Goal: Transaction & Acquisition: Purchase product/service

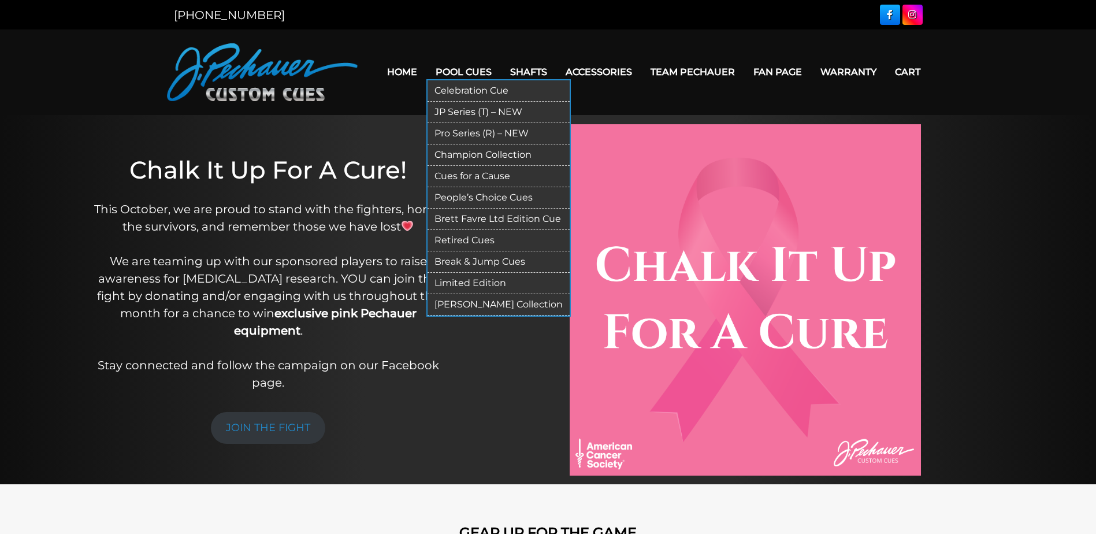
click at [461, 72] on link "Pool Cues" at bounding box center [463, 71] width 75 height 29
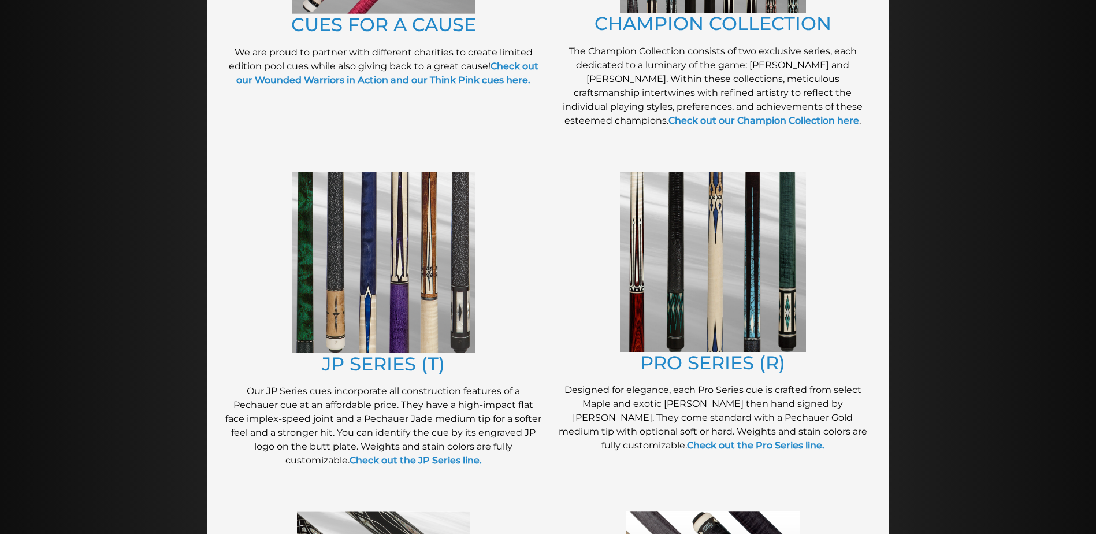
scroll to position [462, 0]
click at [349, 302] on img at bounding box center [383, 261] width 183 height 181
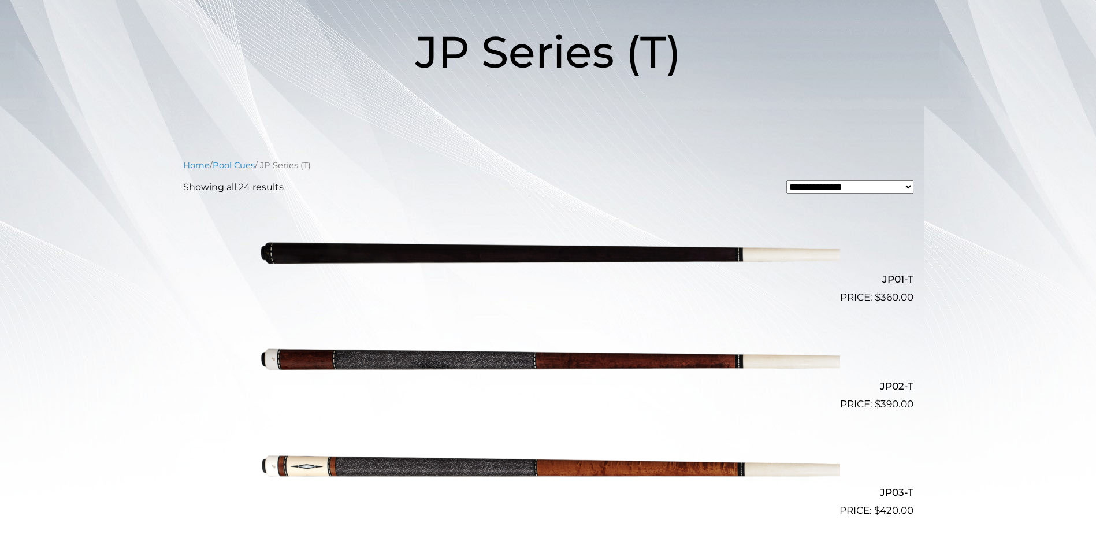
scroll to position [166, 0]
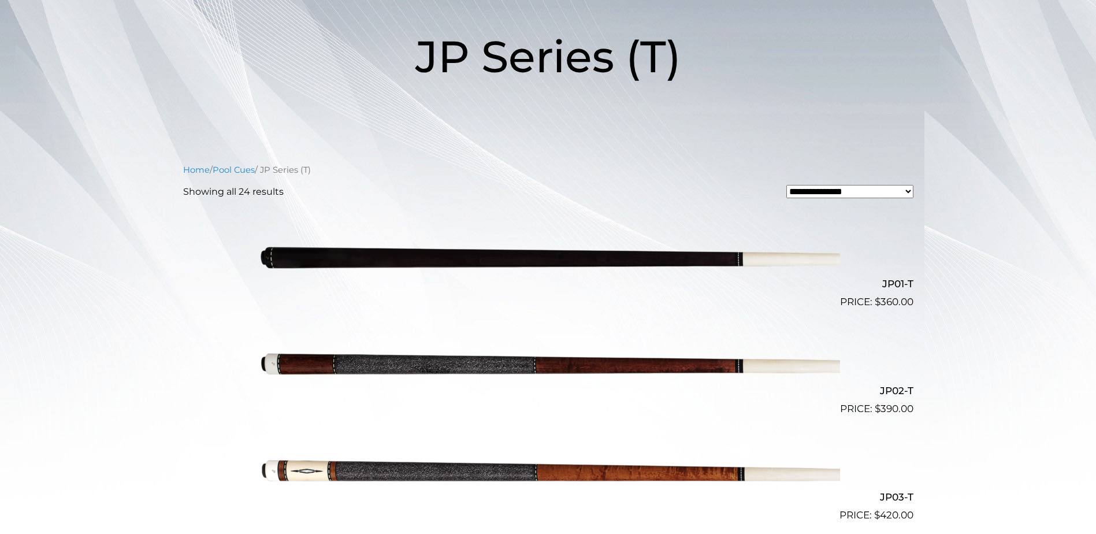
click at [358, 259] on img at bounding box center [547, 256] width 583 height 97
click at [514, 364] on img at bounding box center [547, 362] width 583 height 97
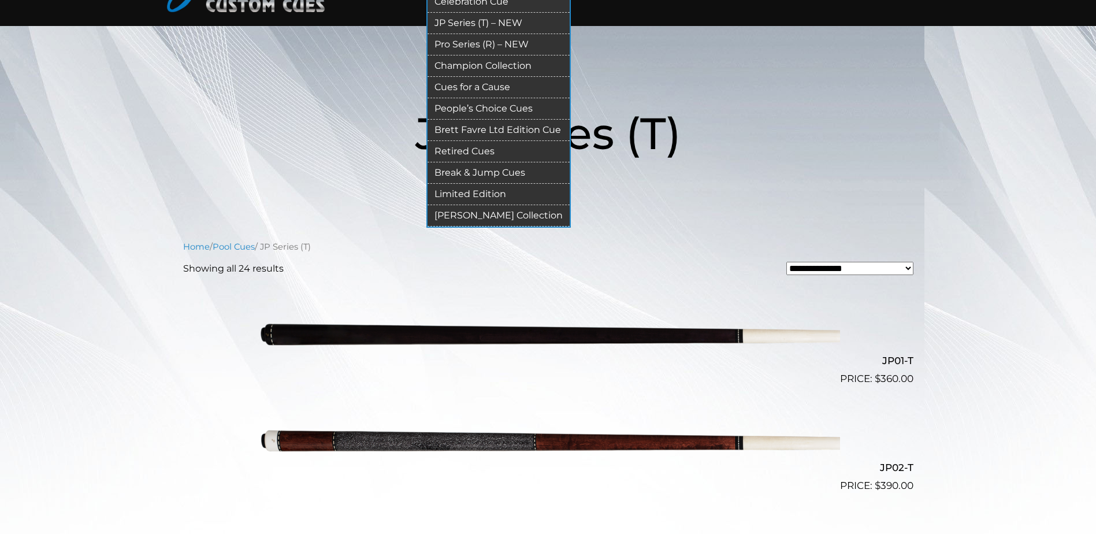
scroll to position [0, 0]
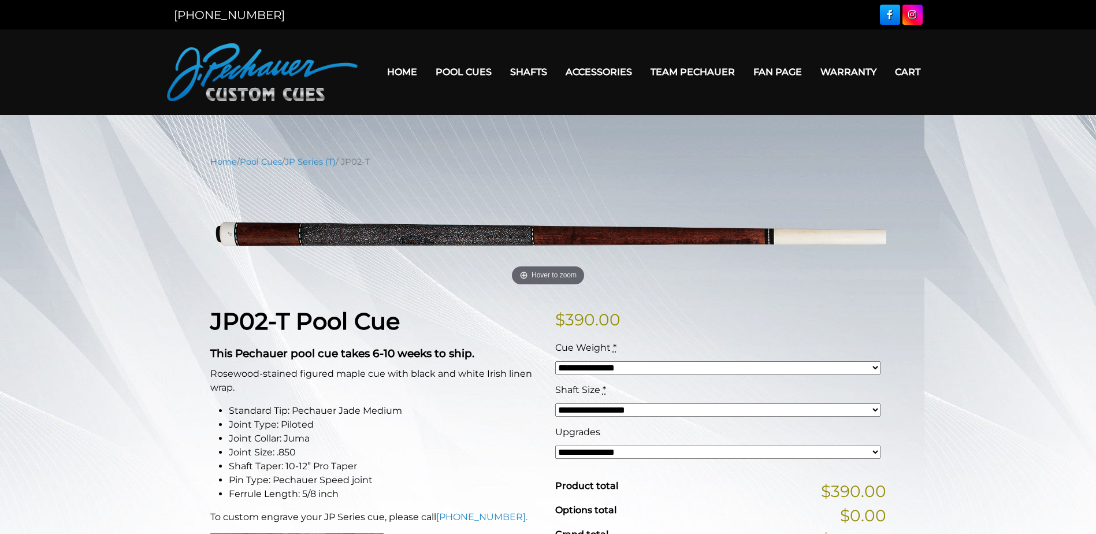
click at [877, 451] on select "**********" at bounding box center [717, 451] width 325 height 13
